Goal: Task Accomplishment & Management: Use online tool/utility

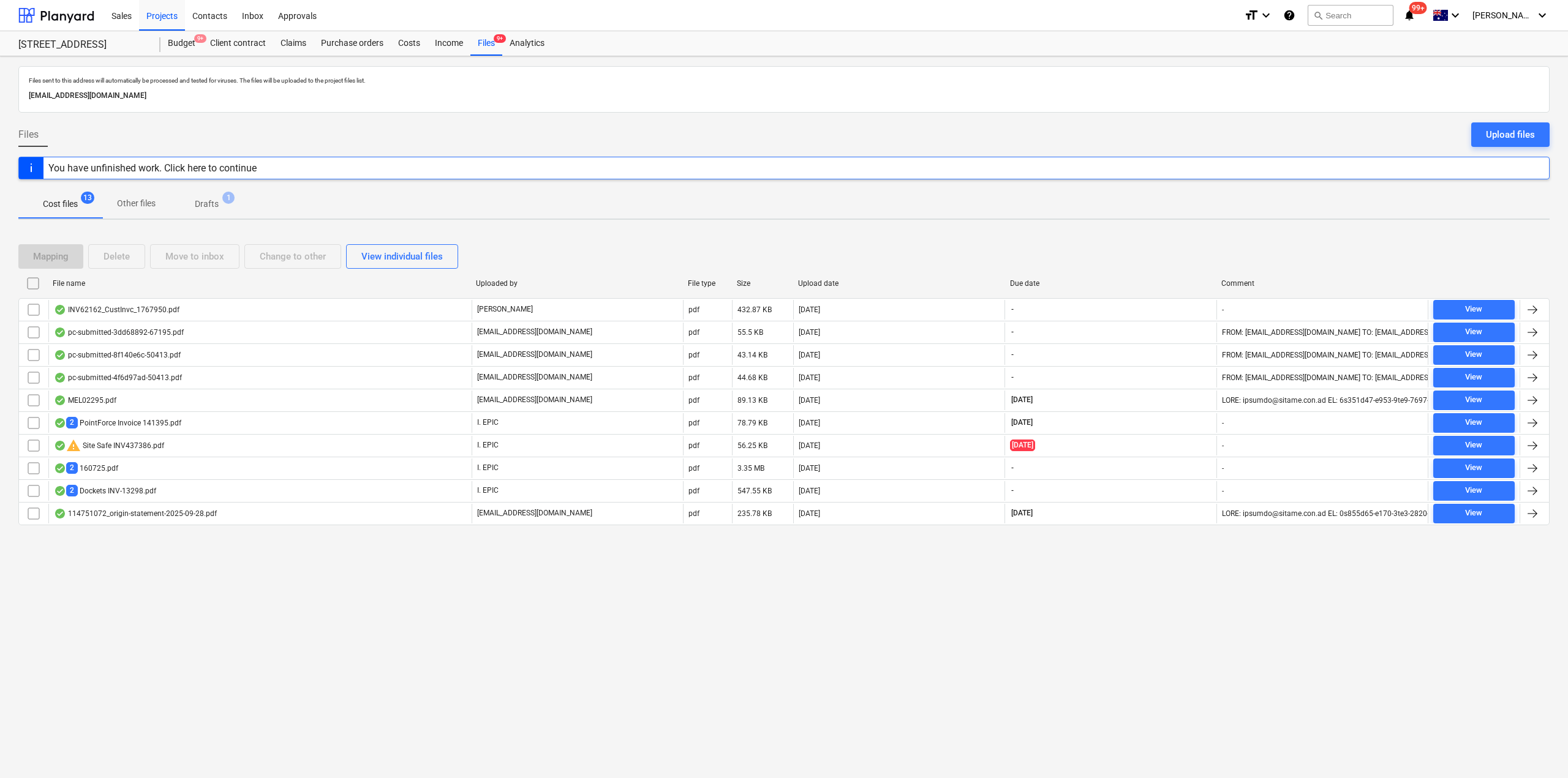
click at [116, 307] on div "INV62162_CustInvc_1767950.pdf" at bounding box center [117, 309] width 125 height 10
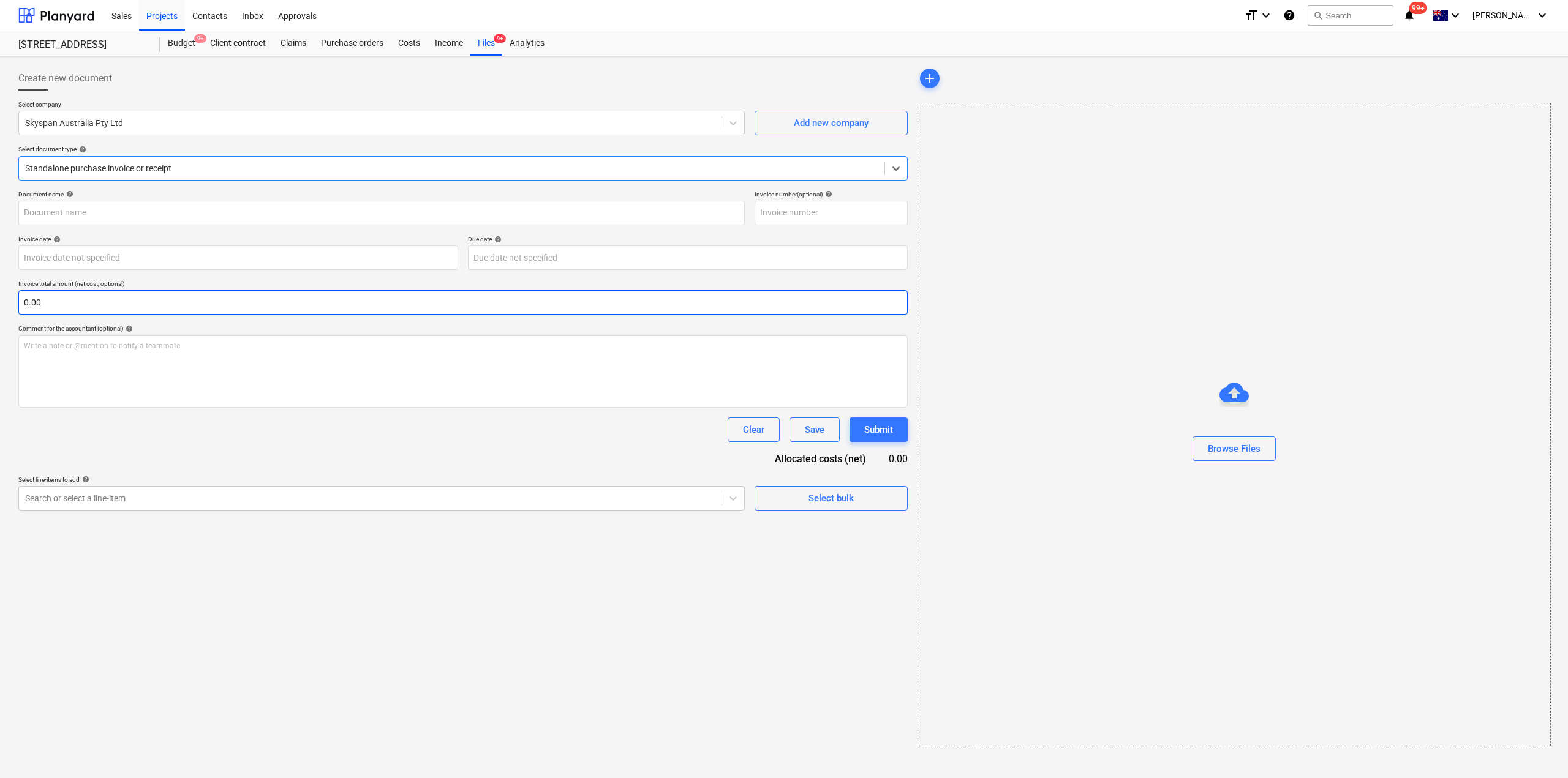
type input "INV62162_CustInvc_1767950.pdf"
click at [1505, 123] on div "chat" at bounding box center [1498, 129] width 24 height 14
click at [1501, 123] on span "chat" at bounding box center [1498, 129] width 14 height 14
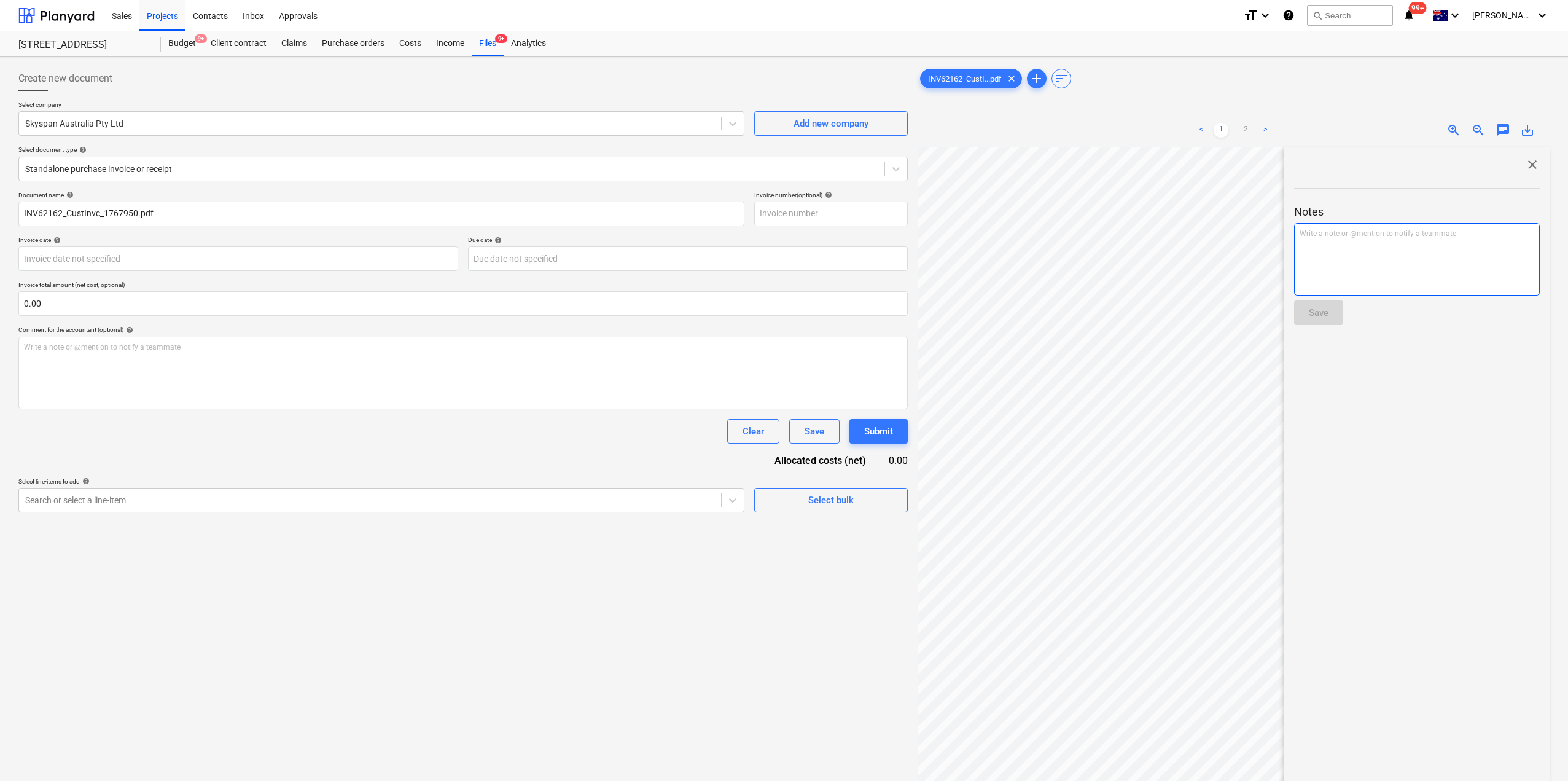
click at [1419, 241] on div "Write a note or @mention to notify a teammate [PERSON_NAME]" at bounding box center [1417, 259] width 246 height 73
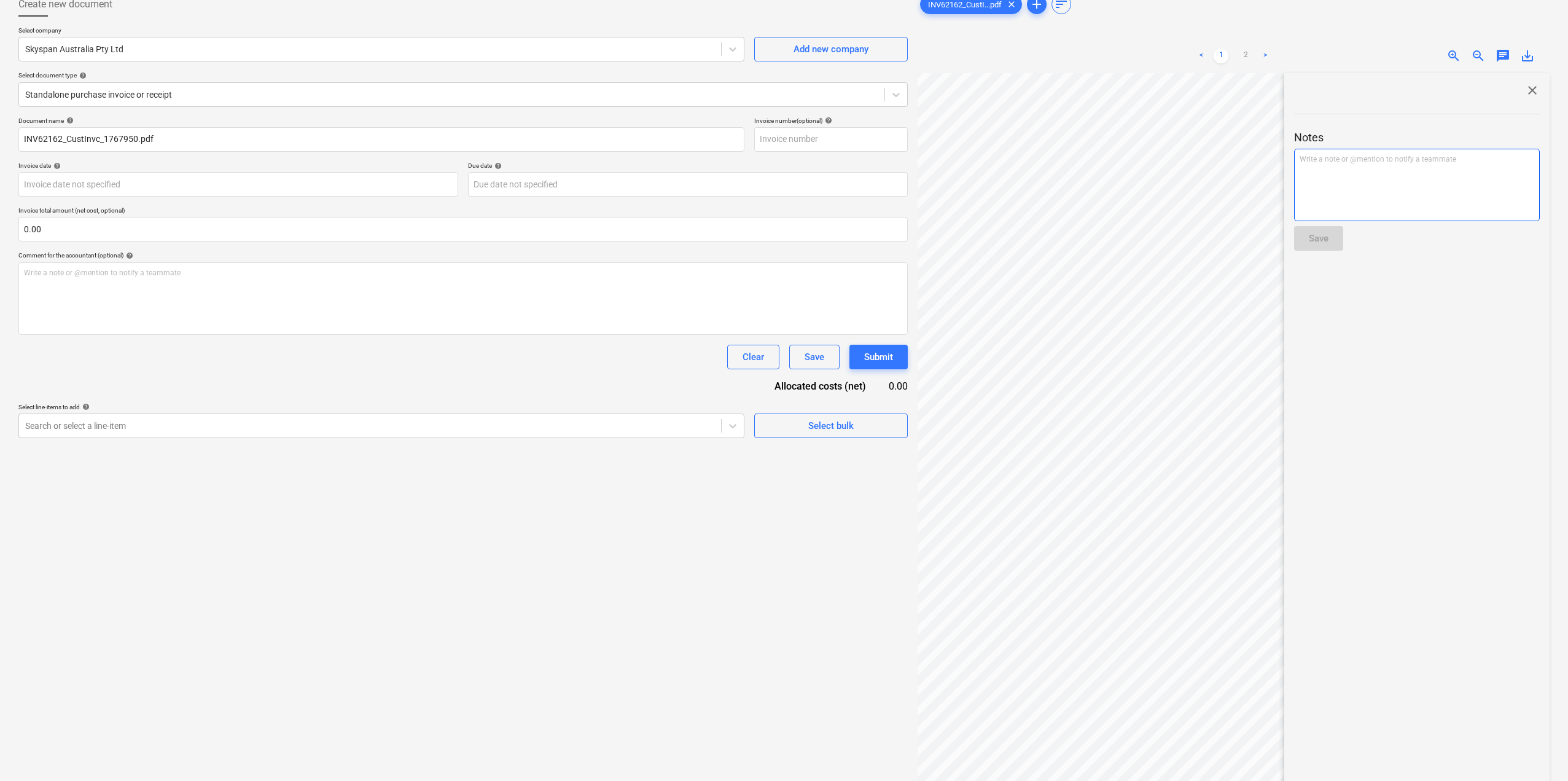
scroll to position [132, 0]
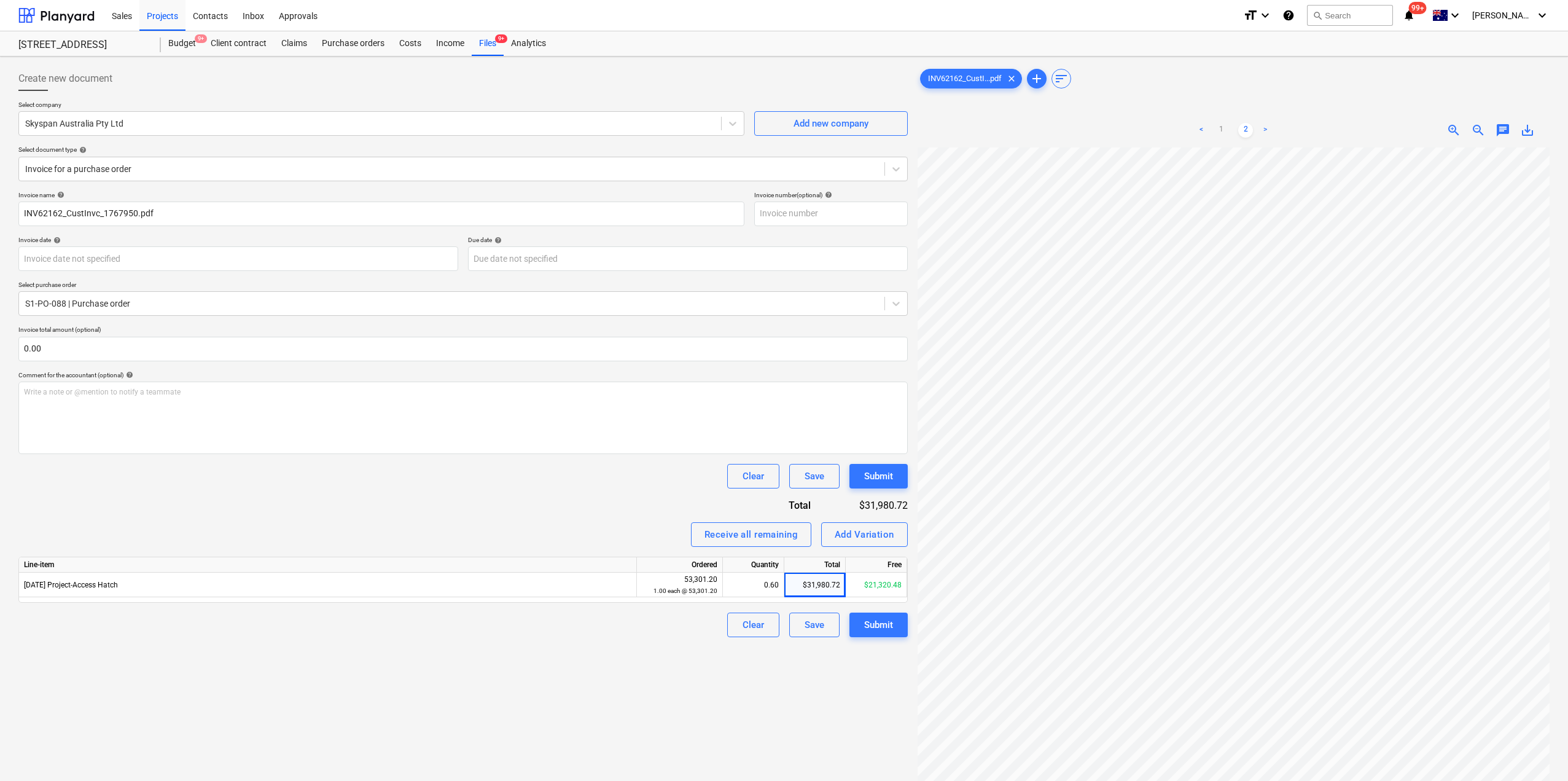
scroll to position [115, 0]
click at [1508, 126] on span "chat" at bounding box center [1503, 130] width 15 height 15
click at [1500, 133] on span "chat" at bounding box center [1503, 130] width 15 height 15
click at [331, 395] on p "Write a note or @mention to notify a teammate [PERSON_NAME]" at bounding box center [463, 392] width 878 height 10
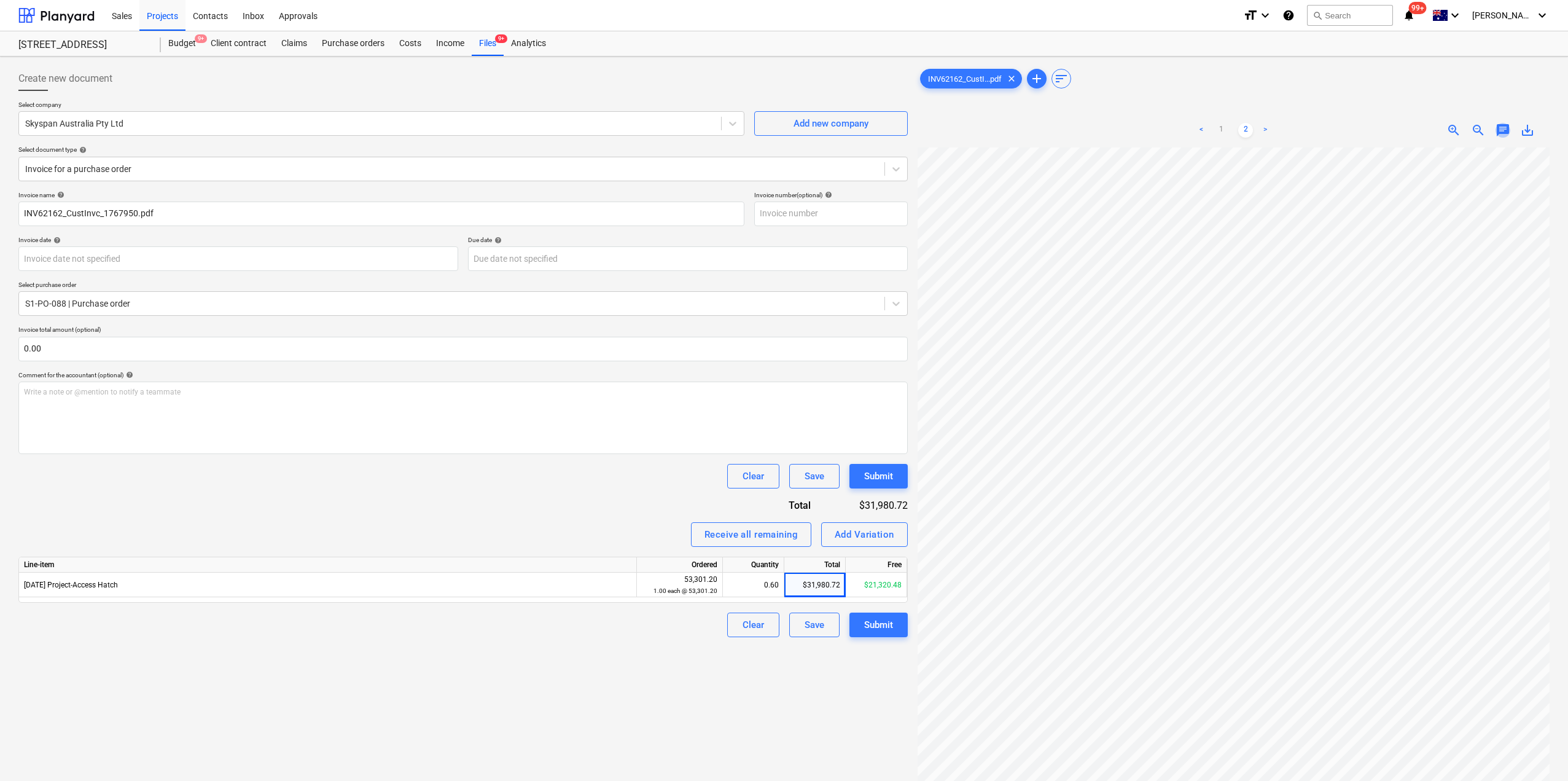
click at [1508, 127] on span "chat" at bounding box center [1503, 130] width 15 height 15
click at [1411, 257] on div "Write a note or @mention to notify a teammate [PERSON_NAME]" at bounding box center [1417, 259] width 246 height 73
click at [1442, 235] on p "Deposit has been previously made" at bounding box center [1416, 233] width 235 height 10
click at [1497, 236] on p "Deposit has been previously made $15,990.36 (INV59430)" at bounding box center [1416, 233] width 235 height 10
click at [1327, 307] on div "Save" at bounding box center [1319, 313] width 19 height 16
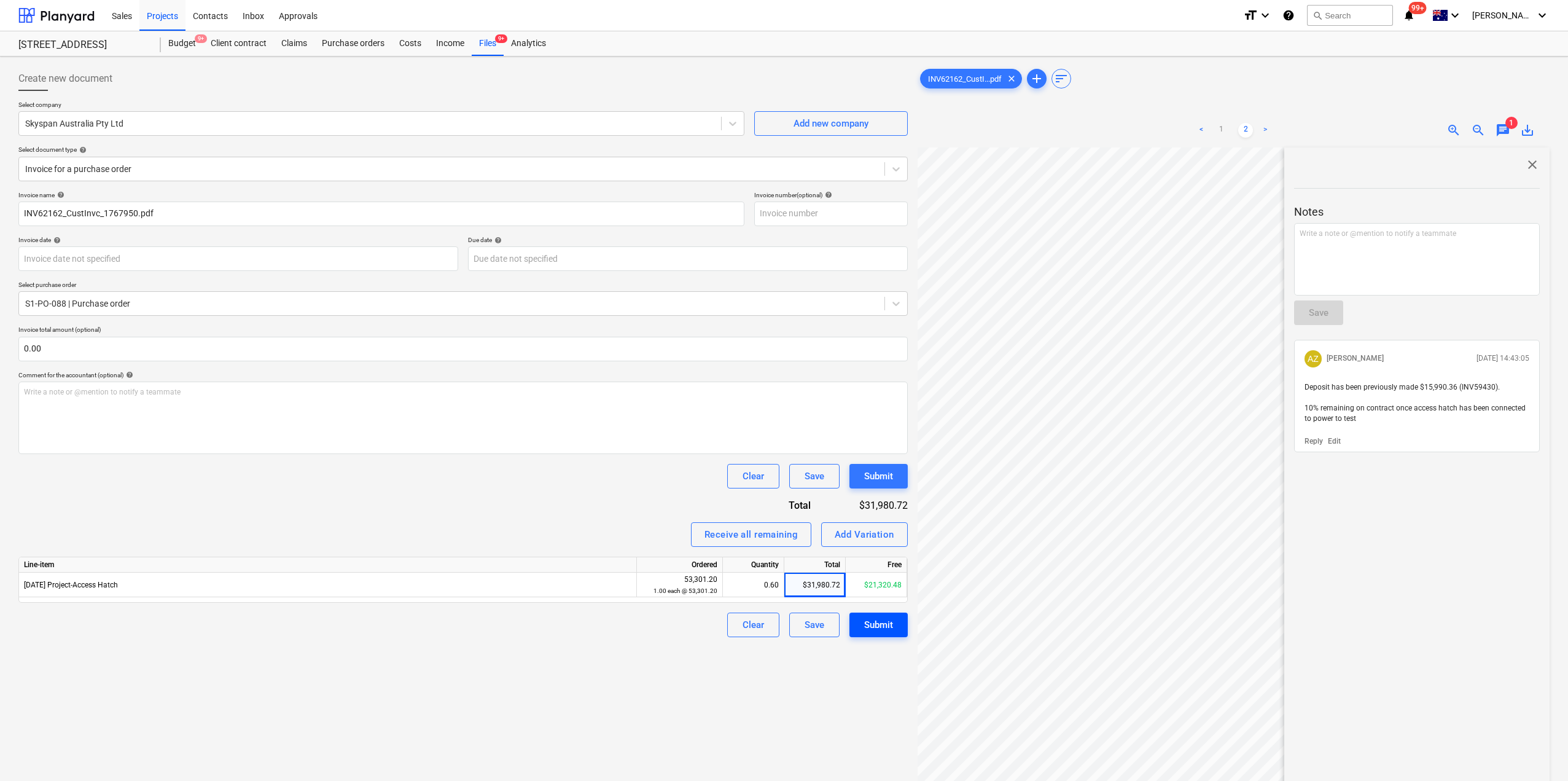
click at [891, 626] on div "Submit" at bounding box center [879, 625] width 29 height 16
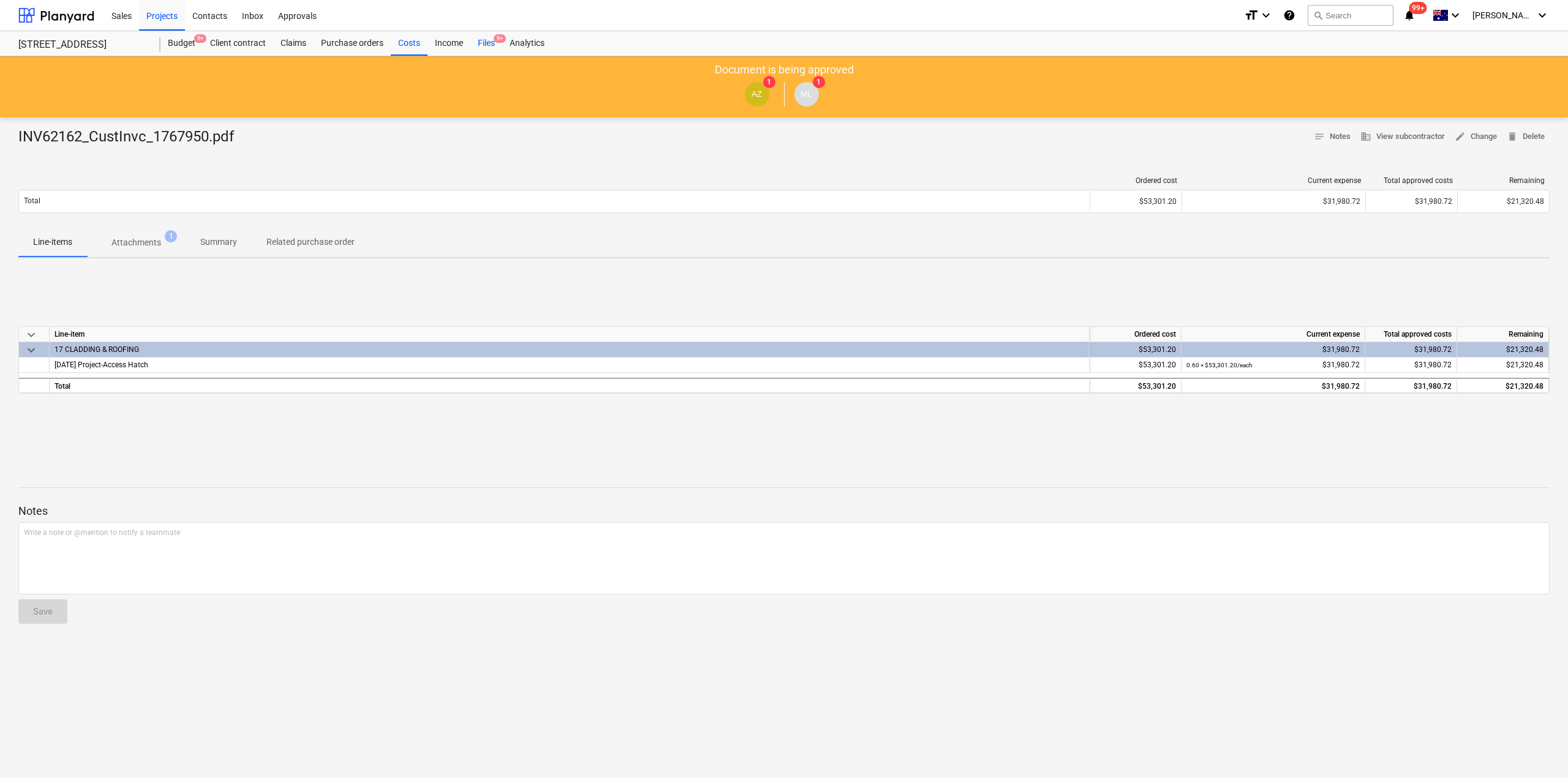
click at [489, 43] on div "Files 9+" at bounding box center [486, 43] width 32 height 24
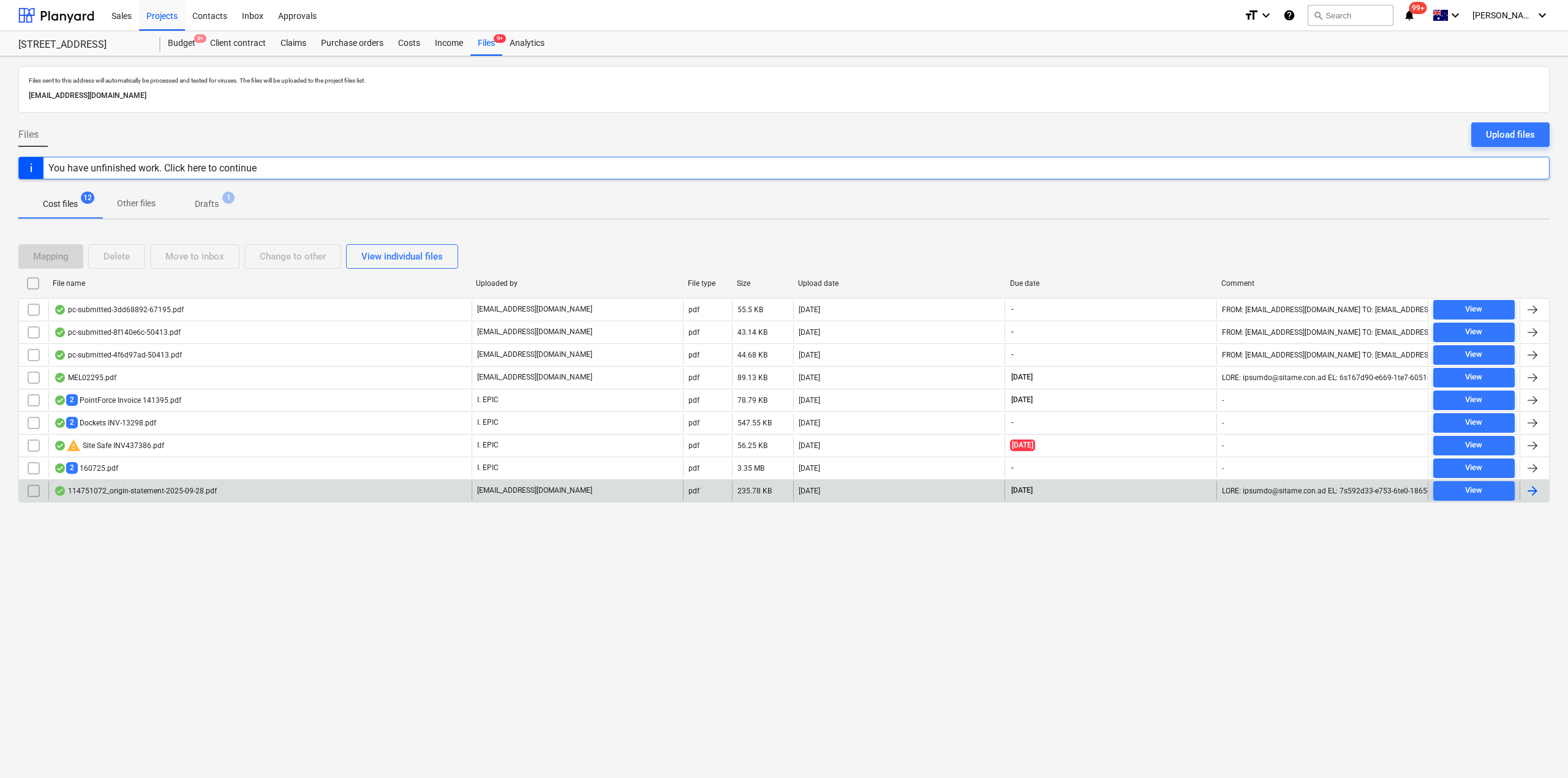
click at [176, 498] on div "114751072_origin-statement-2025-09-28.pdf" at bounding box center [260, 491] width 423 height 19
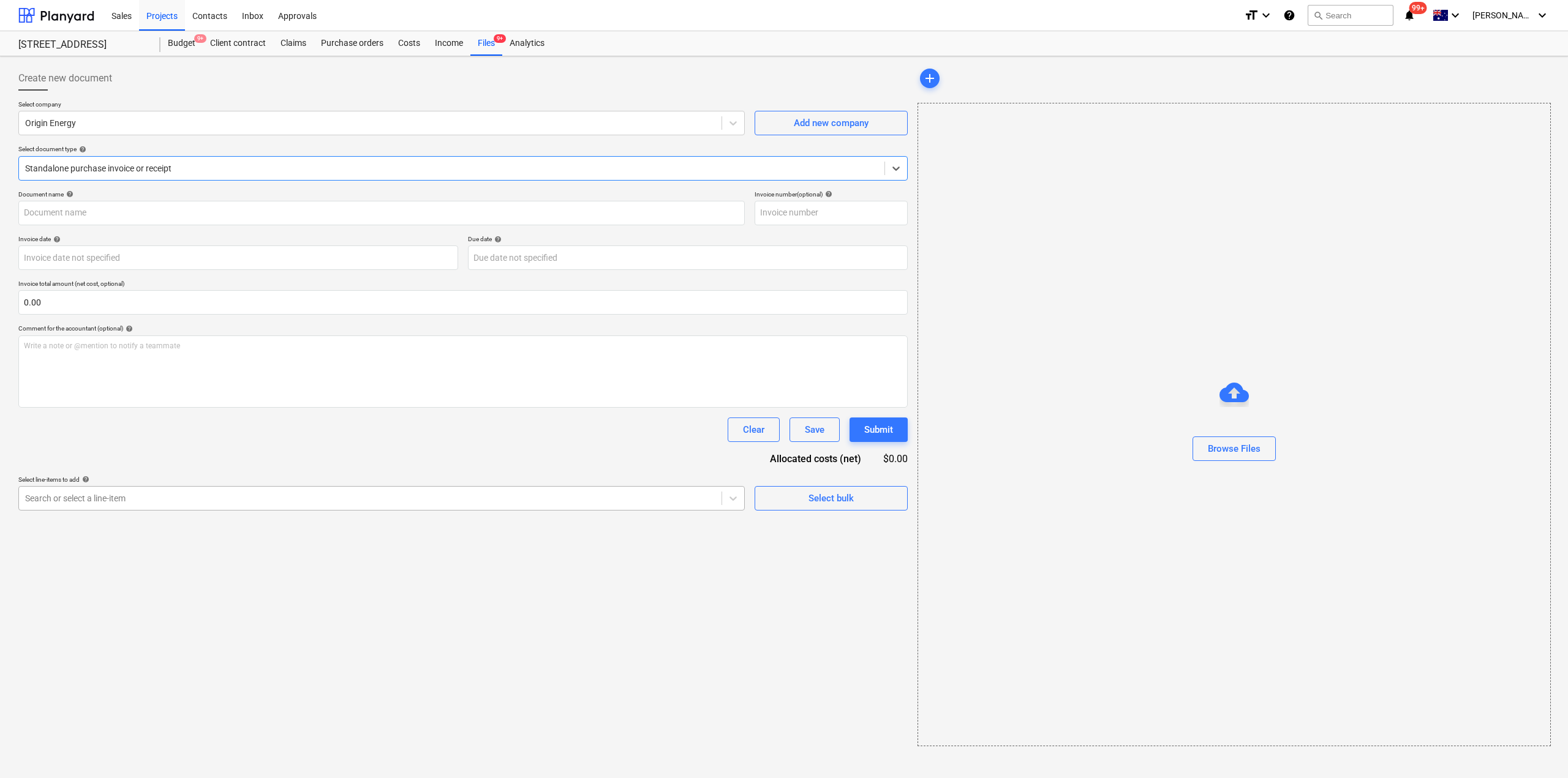
type input "114751072"
type input "[DATE]"
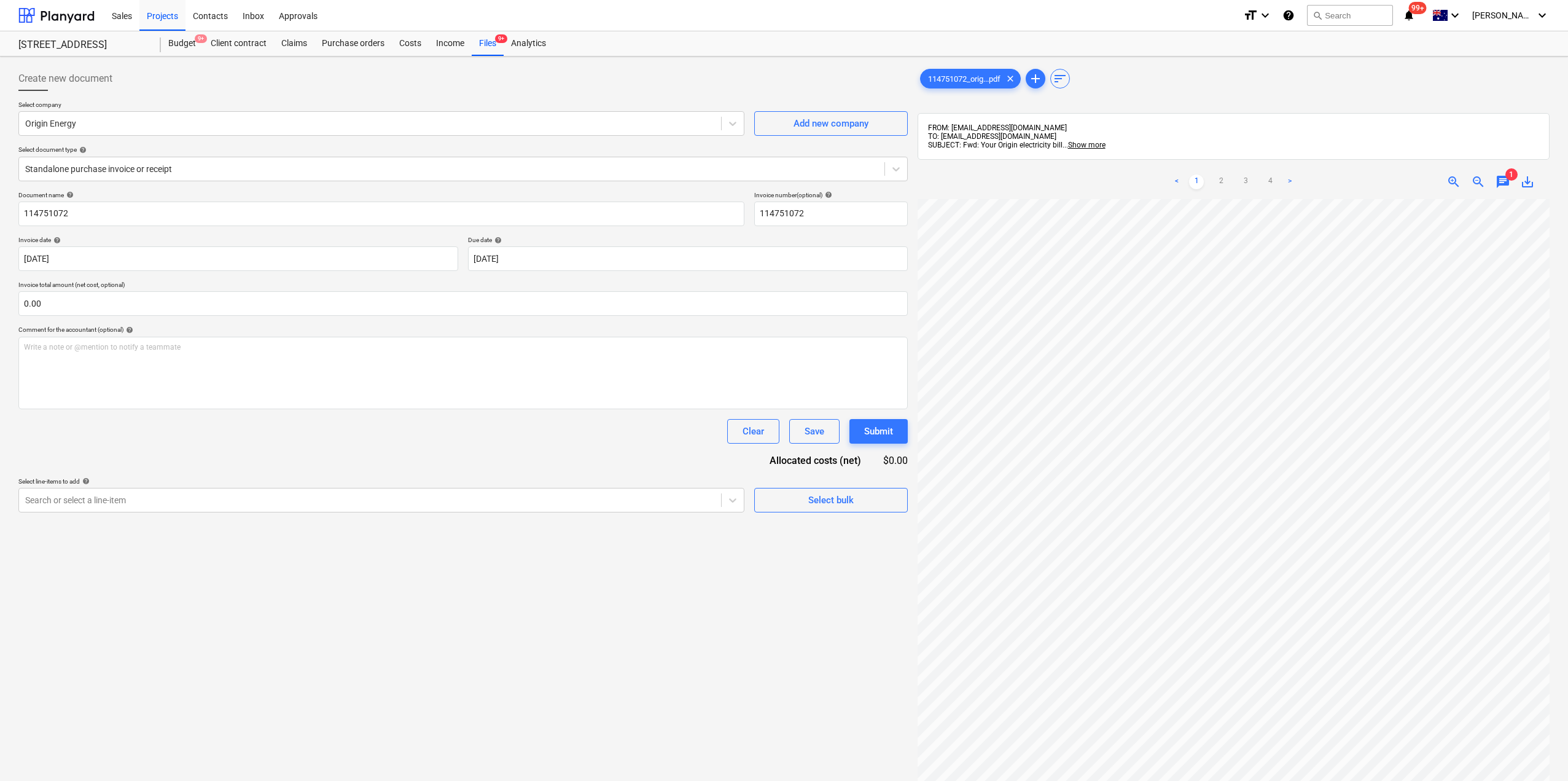
scroll to position [0, 2]
drag, startPoint x: 1164, startPoint y: 413, endPoint x: 477, endPoint y: 44, distance: 779.8
click at [477, 44] on div "Files 9+" at bounding box center [488, 44] width 32 height 24
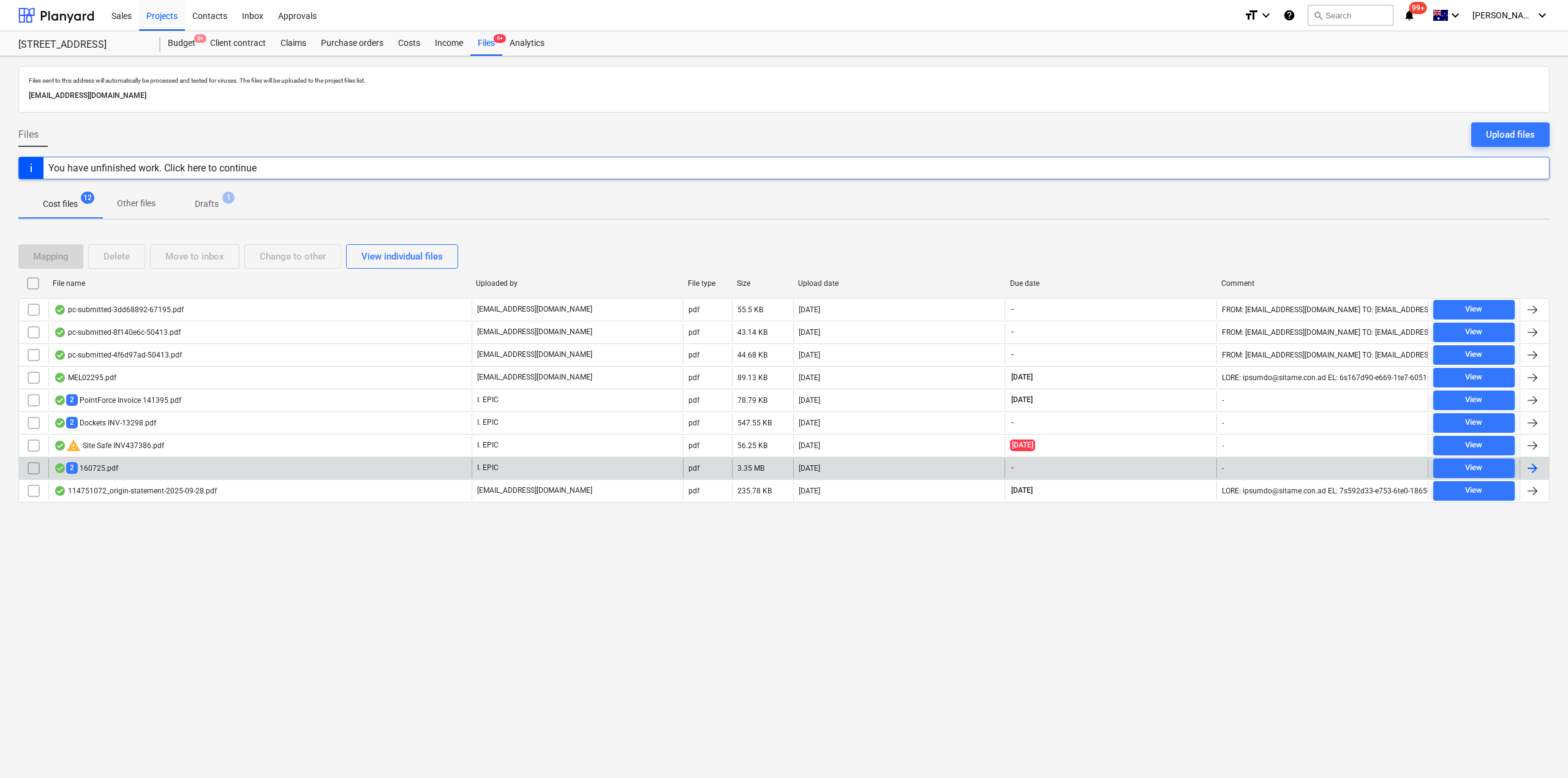
click at [104, 469] on div "2 160725.pdf" at bounding box center [86, 468] width 64 height 11
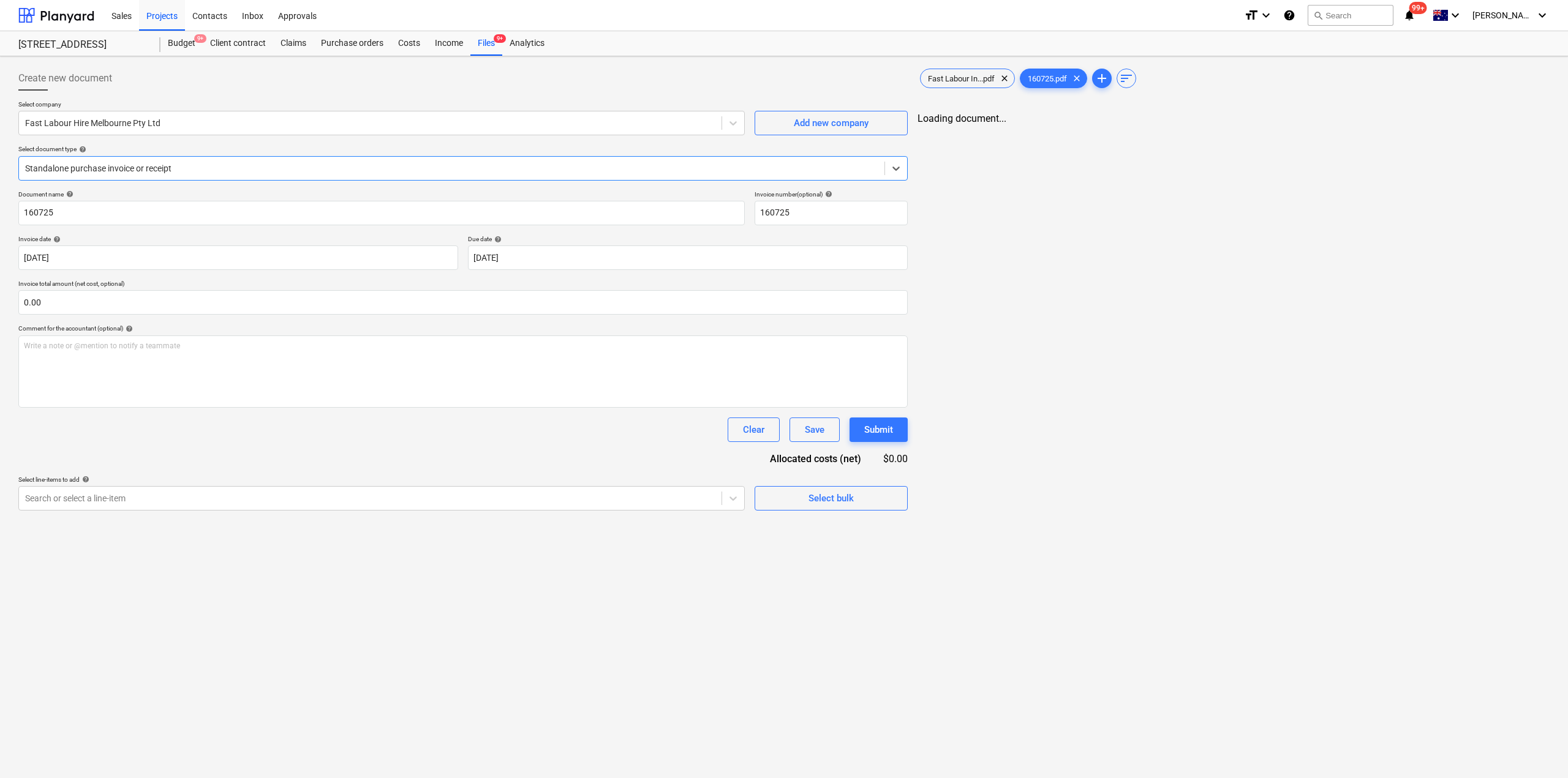
type input "160725"
type input "[DATE]"
click at [494, 40] on div "Files 9+" at bounding box center [486, 43] width 32 height 24
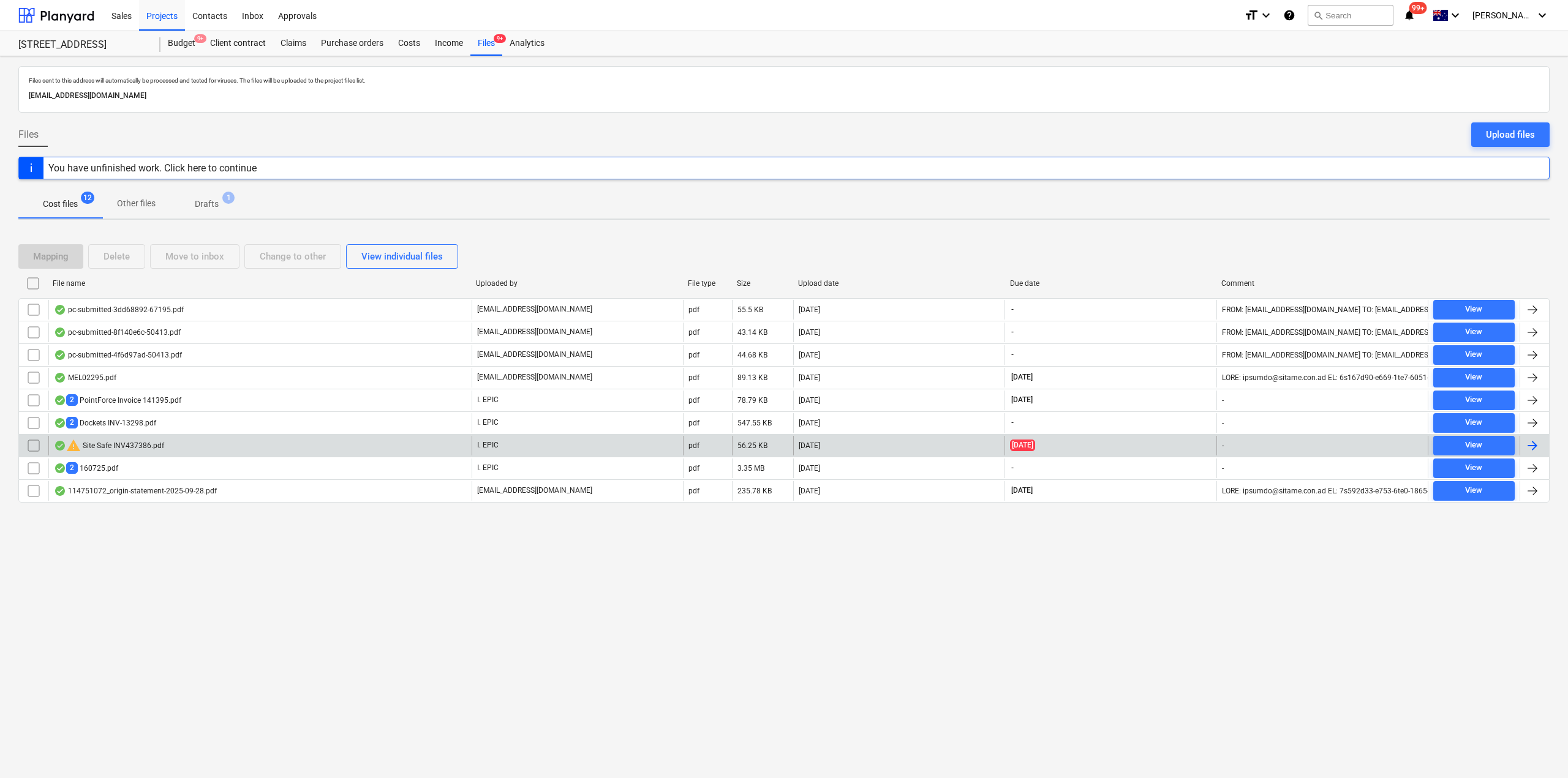
click at [153, 445] on div "warning Site Safe INV437386.pdf" at bounding box center [109, 445] width 110 height 14
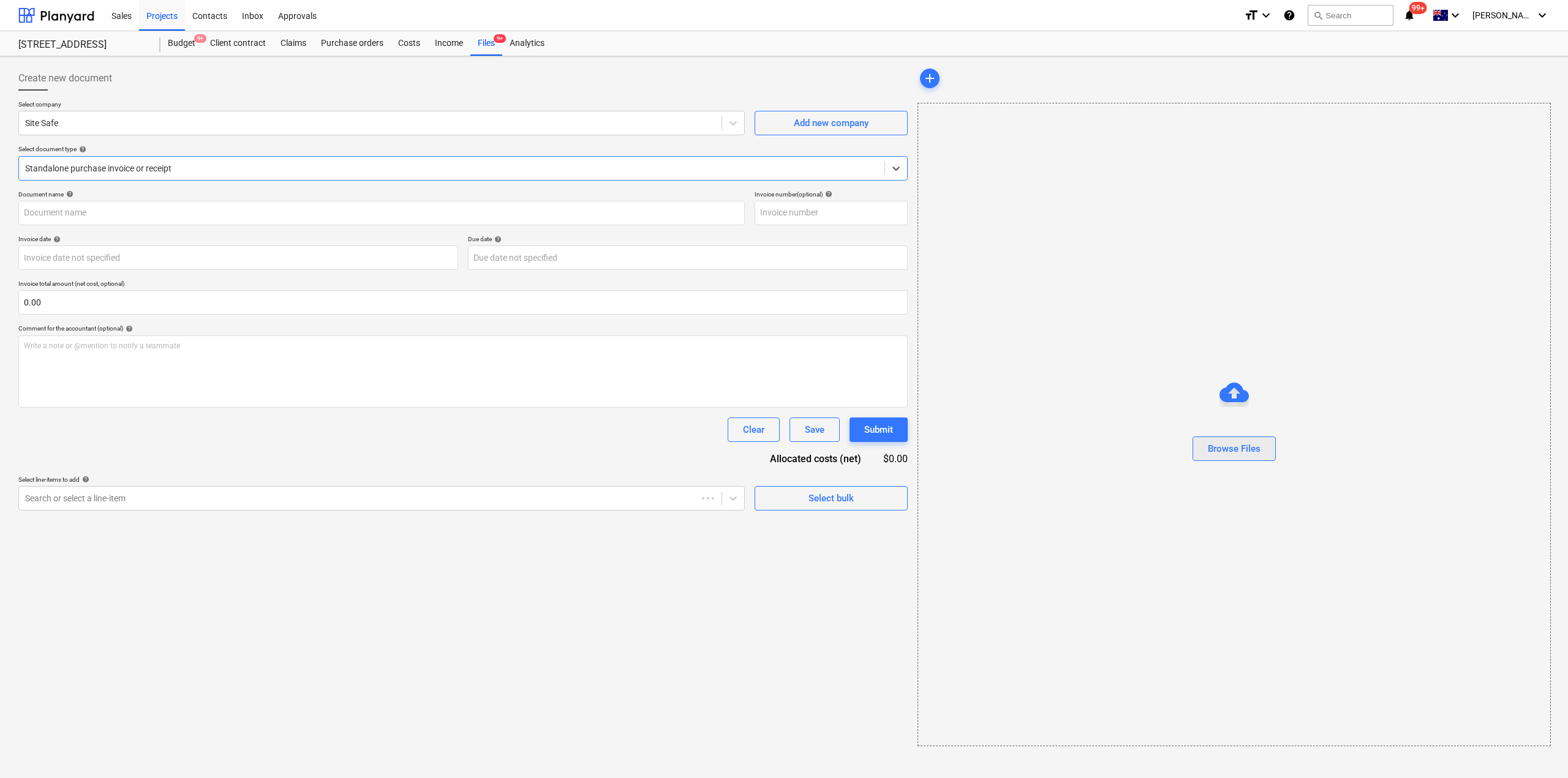
type input "Site Safe 437386"
type input "[DATE]"
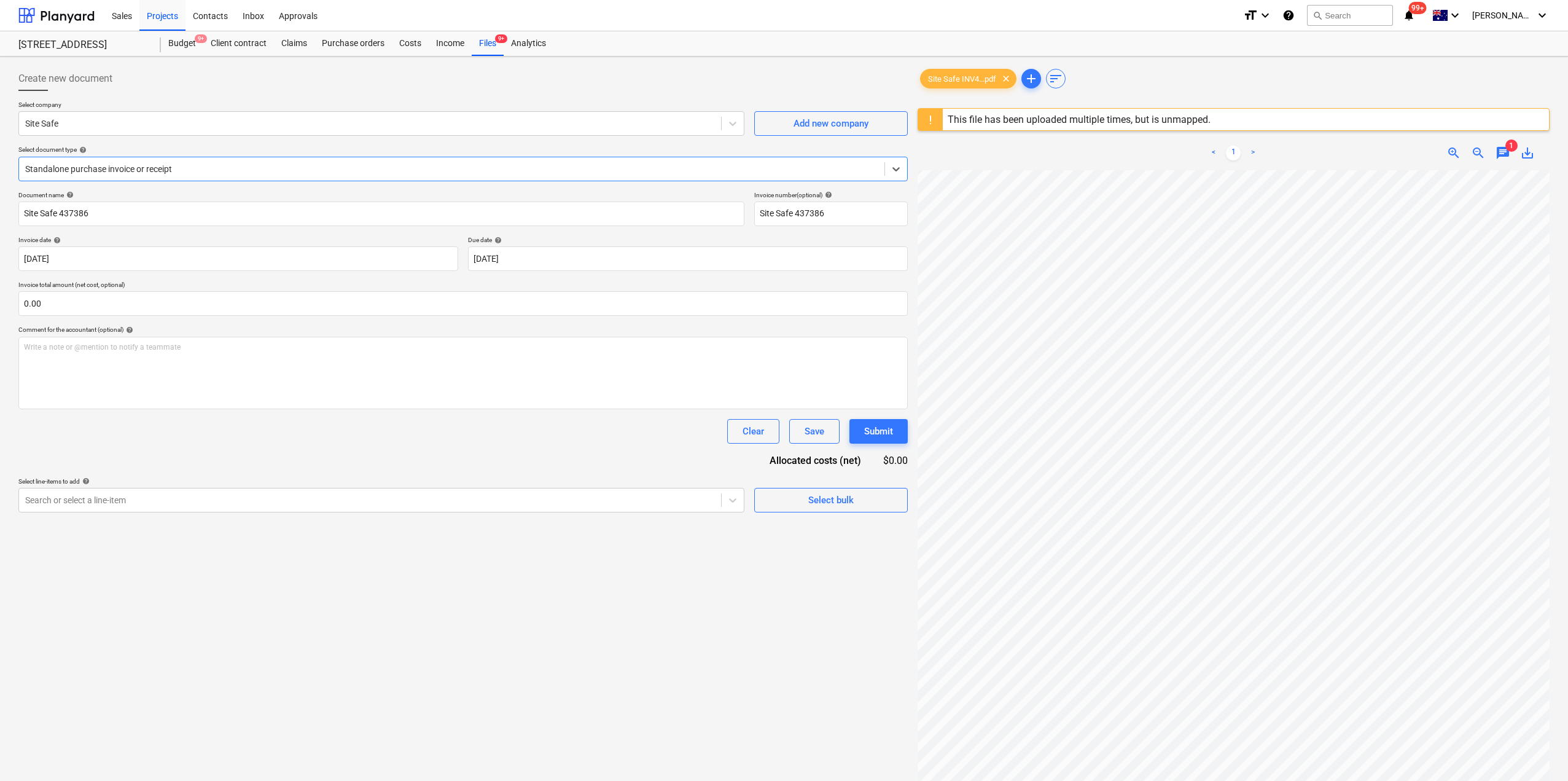
scroll to position [52, 0]
click at [161, 169] on div at bounding box center [452, 169] width 853 height 12
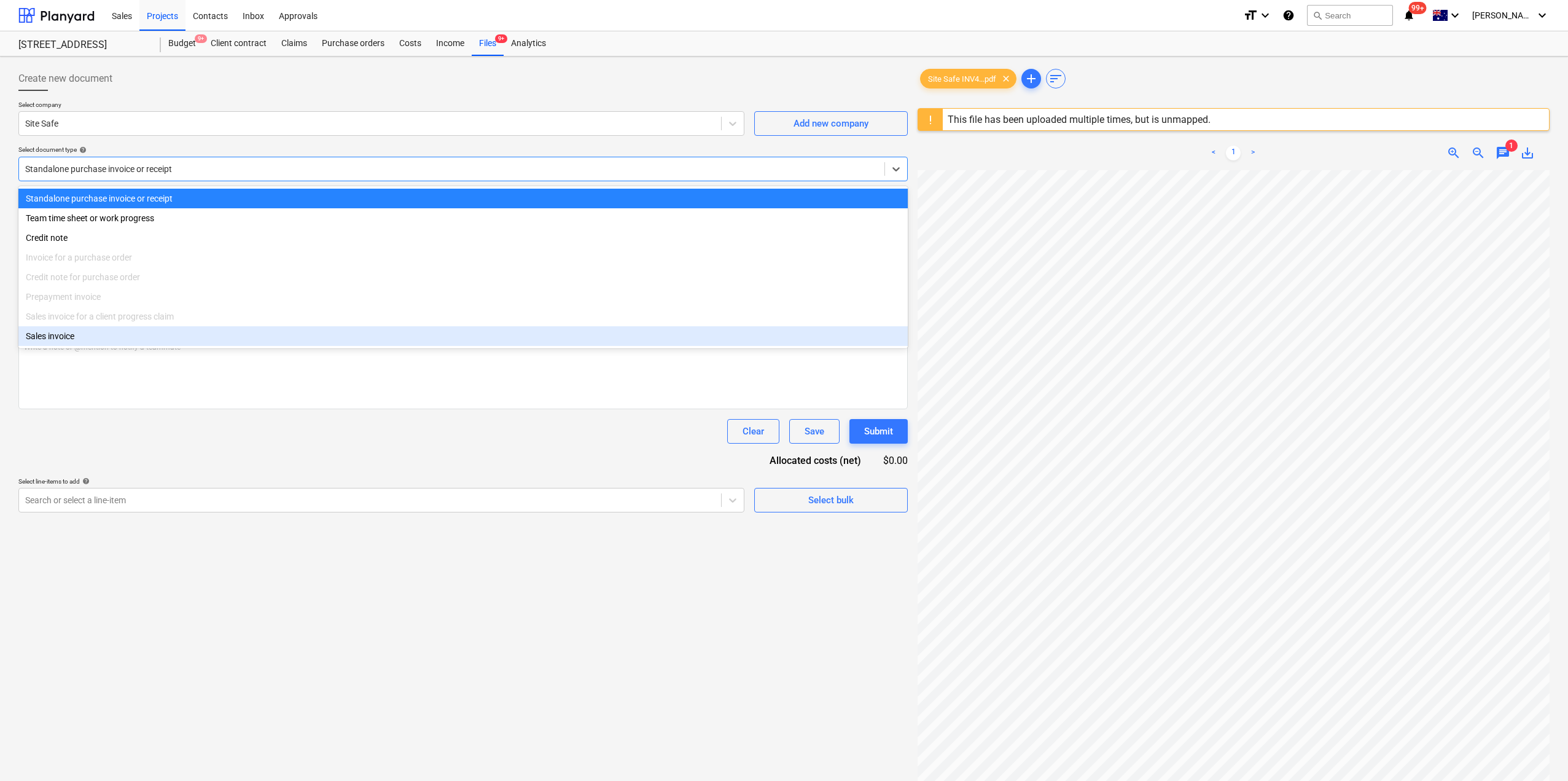
click at [299, 466] on div "Document name help Site Safe 437386 Invoice number (optional) help Site Safe 43…" at bounding box center [463, 352] width 890 height 321
